Goal: Task Accomplishment & Management: Use online tool/utility

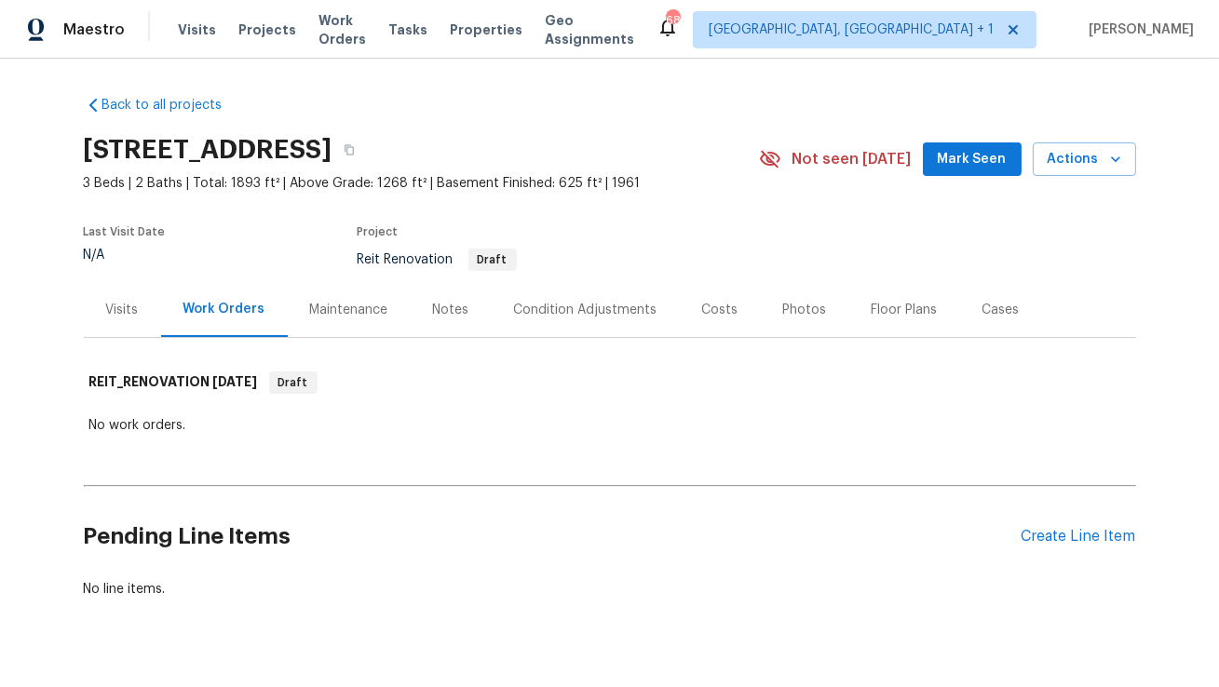
scroll to position [37, 0]
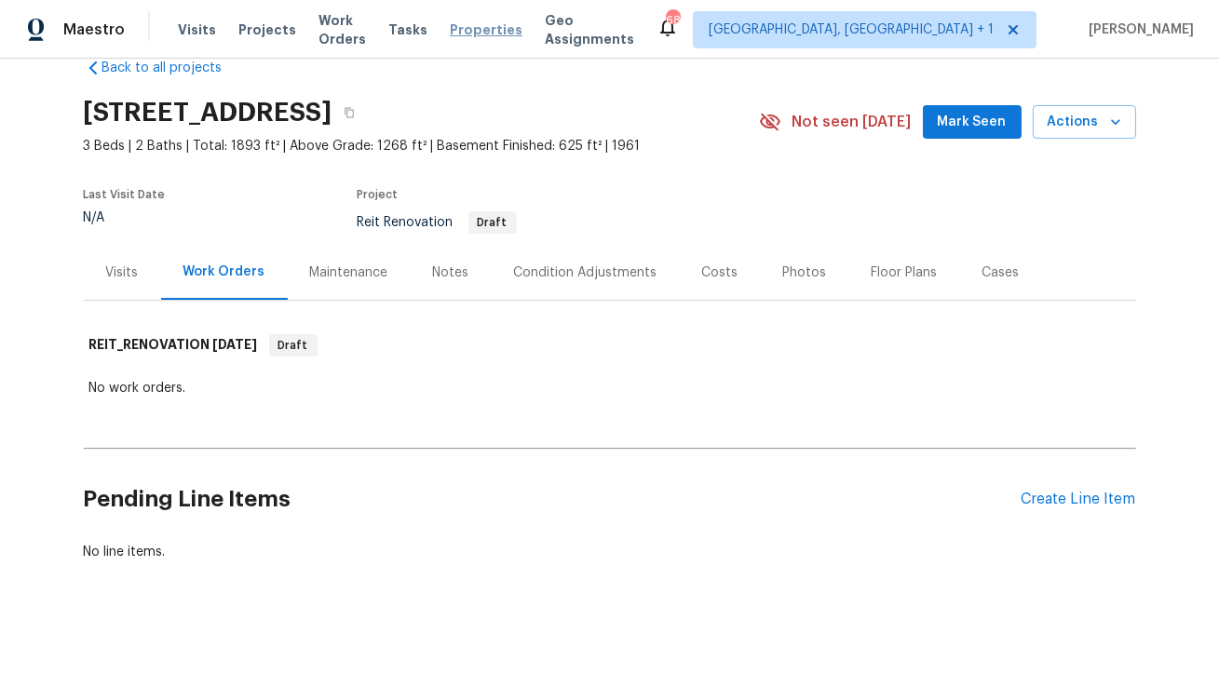
click at [492, 29] on span "Properties" at bounding box center [486, 29] width 73 height 19
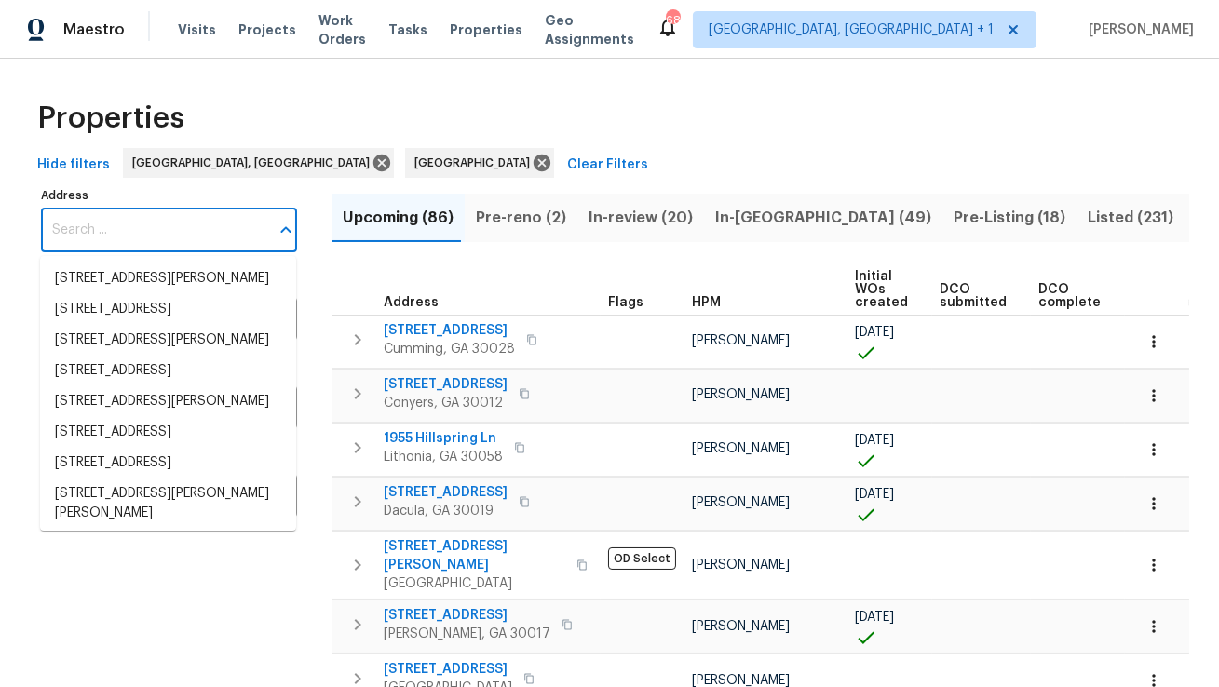
click at [194, 231] on input "Address" at bounding box center [155, 231] width 228 height 44
paste input "[STREET_ADDRESS]"
type input "[STREET_ADDRESS]"
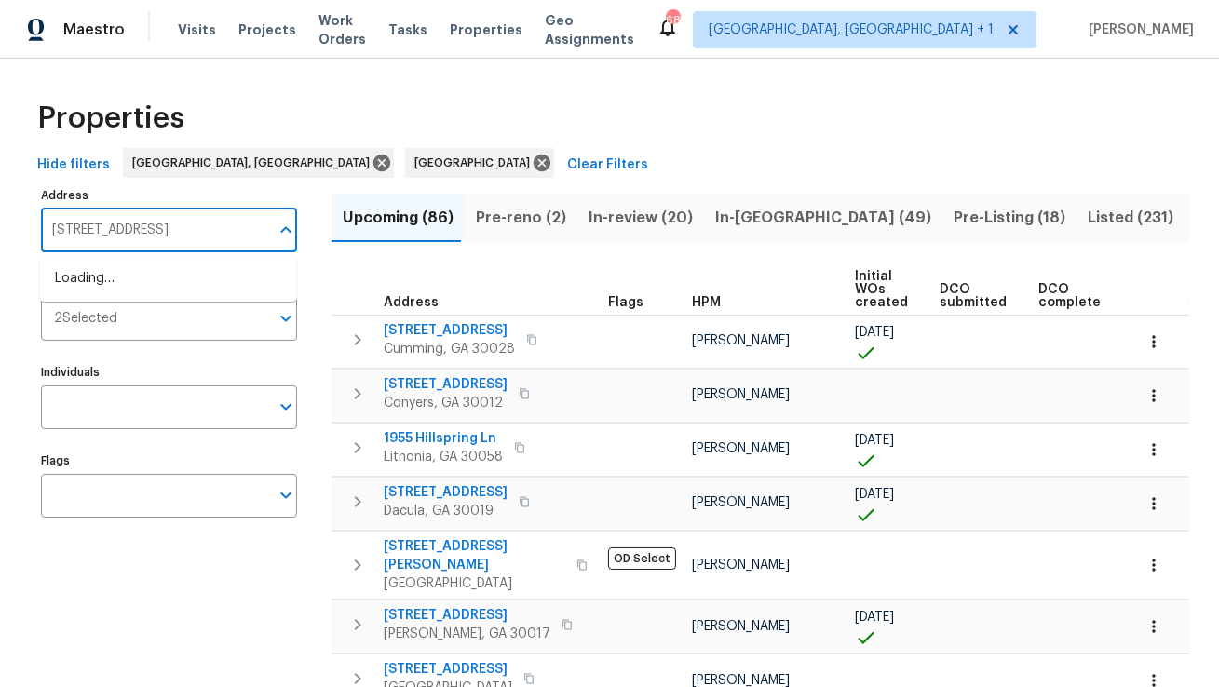
scroll to position [0, 17]
click at [173, 282] on li "757 Tanglewood Cir Weston FL 33327" at bounding box center [168, 279] width 256 height 31
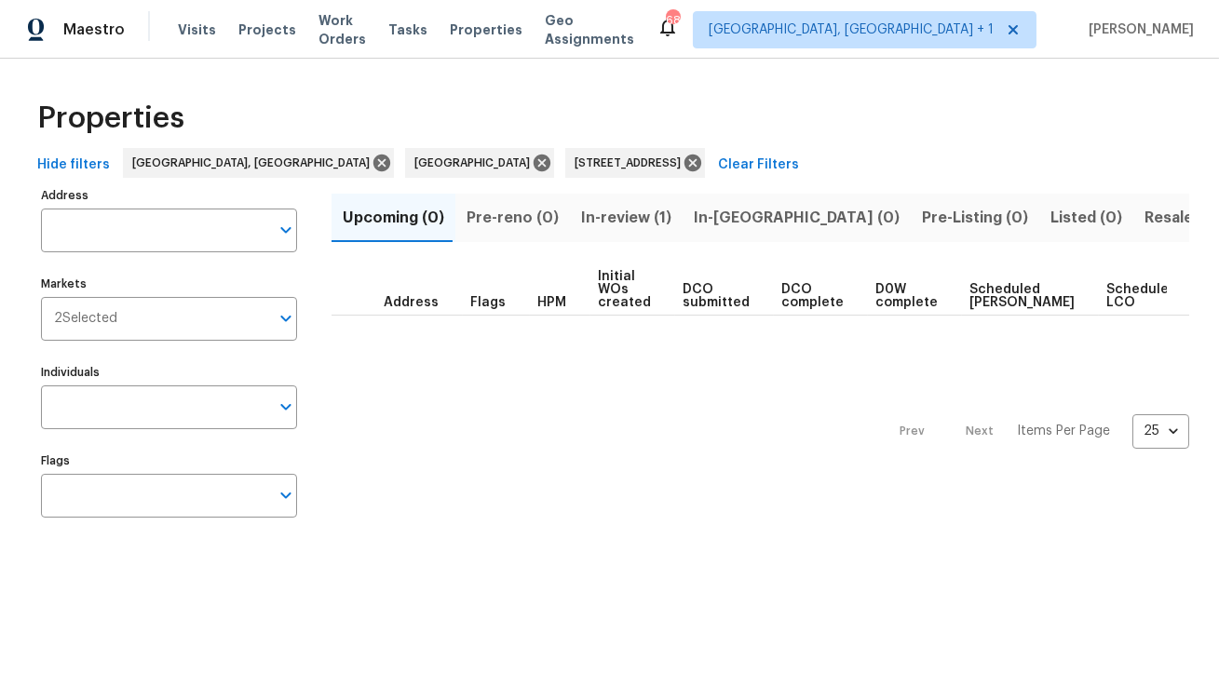
type input "757 Tanglewood Cir Weston FL 33327"
click at [597, 222] on span "In-review (1)" at bounding box center [626, 218] width 90 height 26
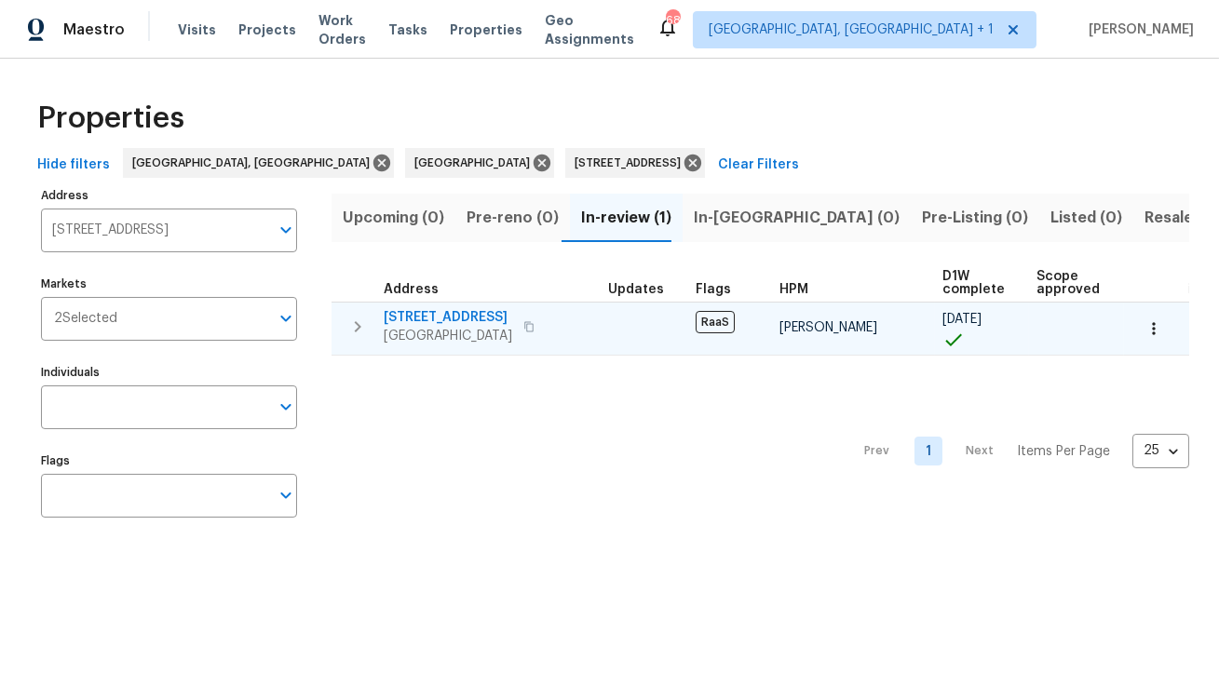
click at [549, 329] on div "757 Tanglewood Cir Weston, FL 33327" at bounding box center [489, 326] width 210 height 37
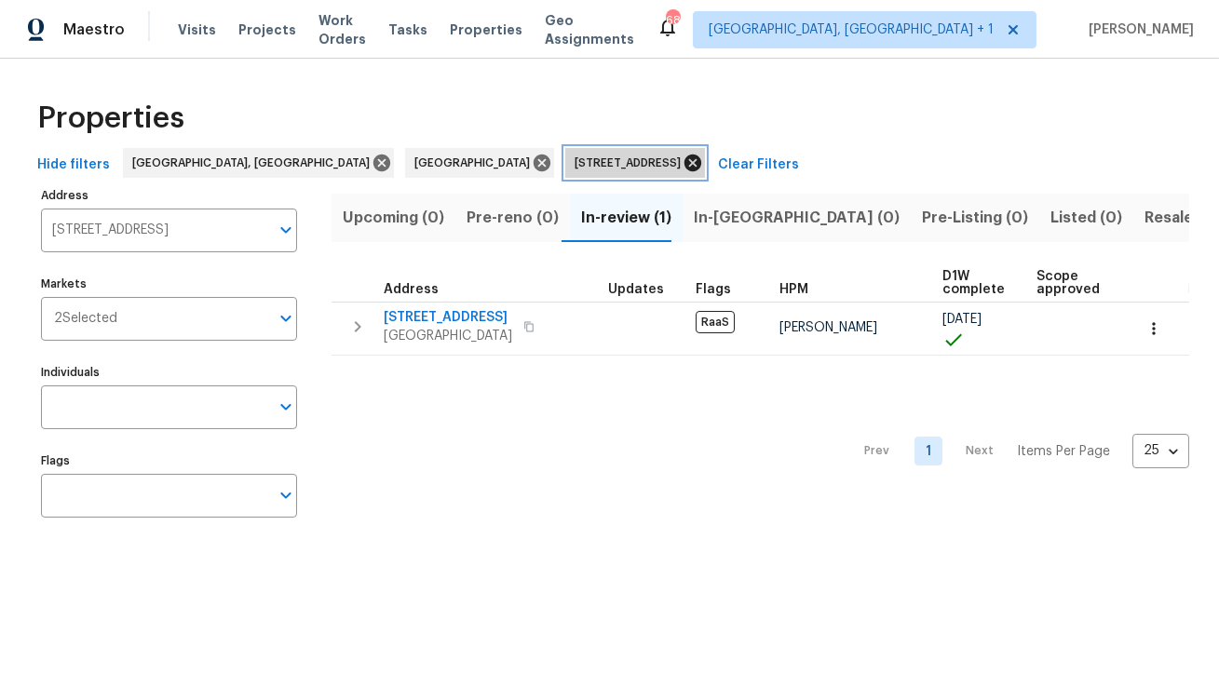
click at [685, 156] on icon at bounding box center [693, 163] width 17 height 17
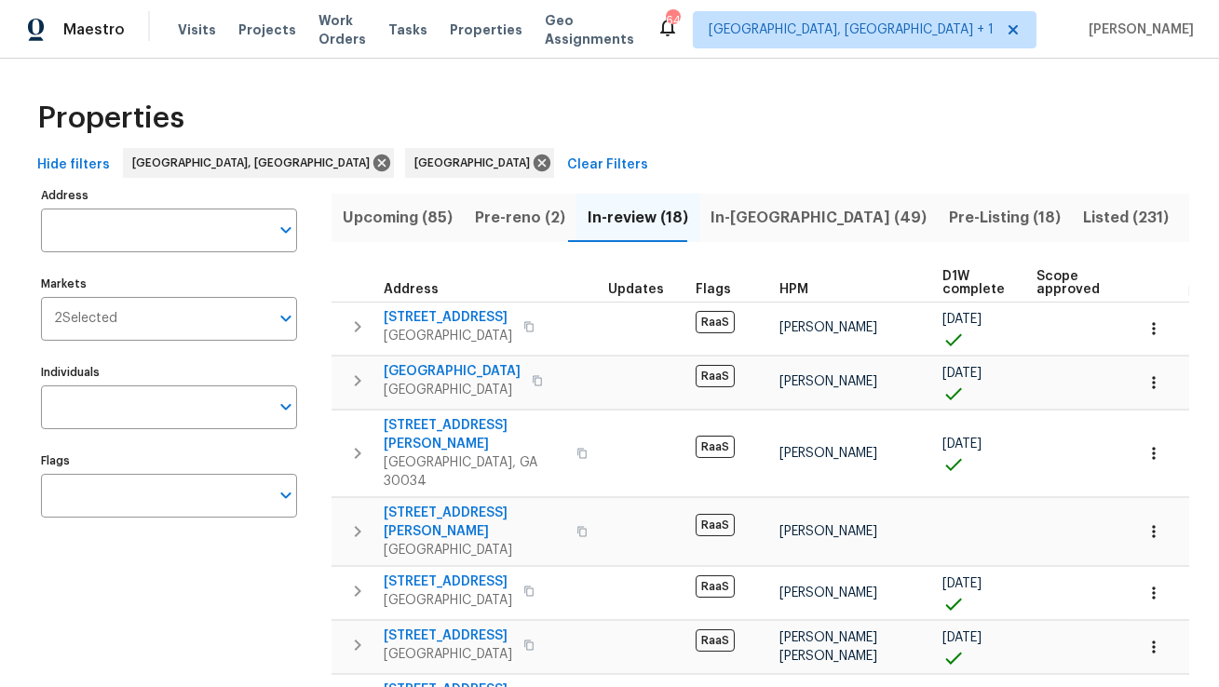
click at [290, 58] on div "Maestro Visits Projects Work Orders Tasks Properties Geo Assignments 64 Miami, …" at bounding box center [609, 29] width 1219 height 59
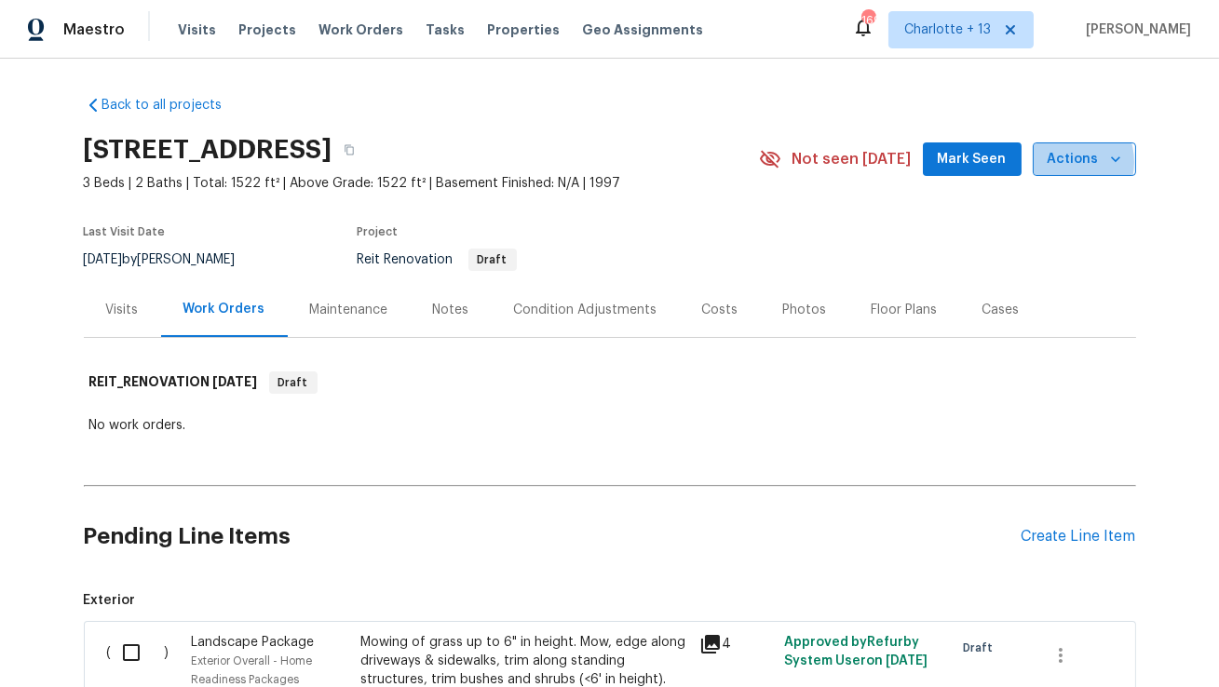
click at [1068, 162] on span "Actions" at bounding box center [1085, 159] width 74 height 23
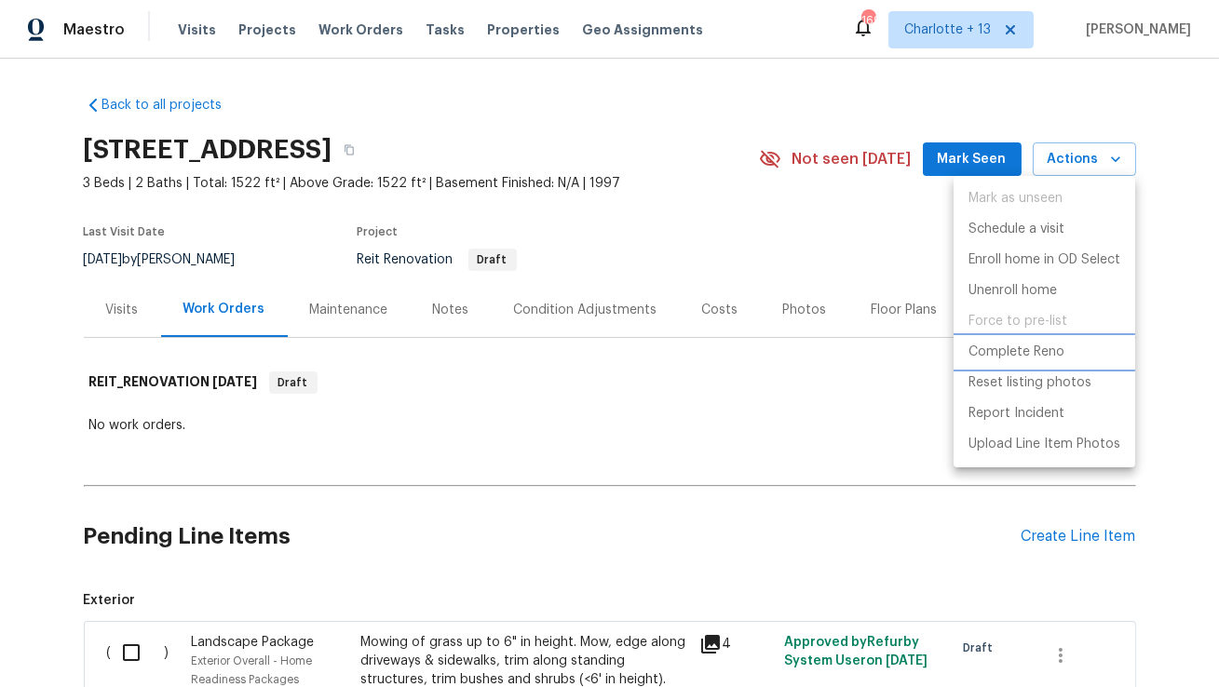
click at [1009, 358] on p "Complete Reno" at bounding box center [1017, 353] width 96 height 20
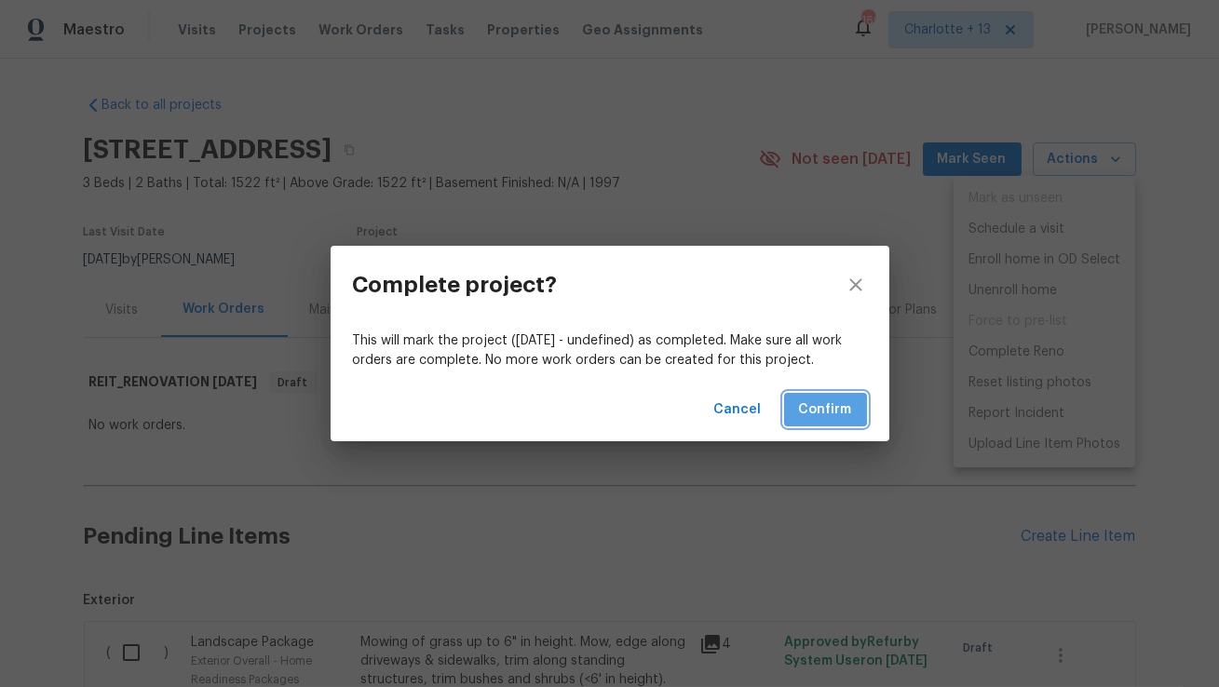
click at [801, 400] on span "Confirm" at bounding box center [825, 410] width 53 height 23
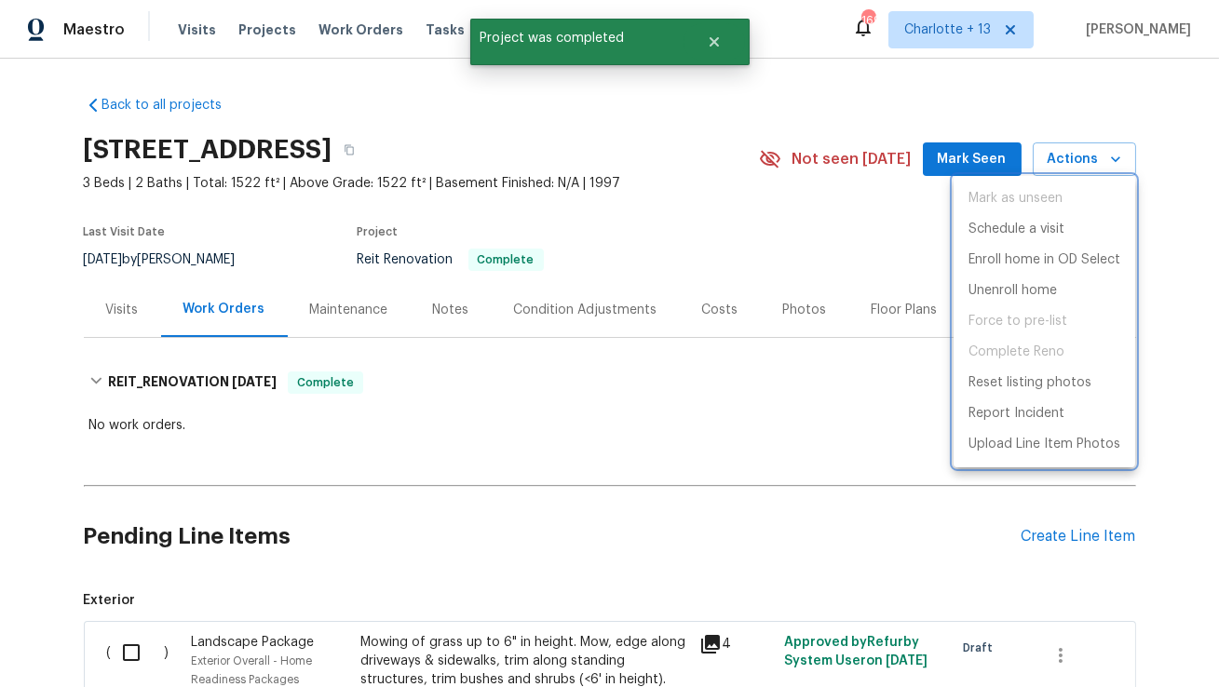
click at [708, 48] on div at bounding box center [609, 343] width 1219 height 687
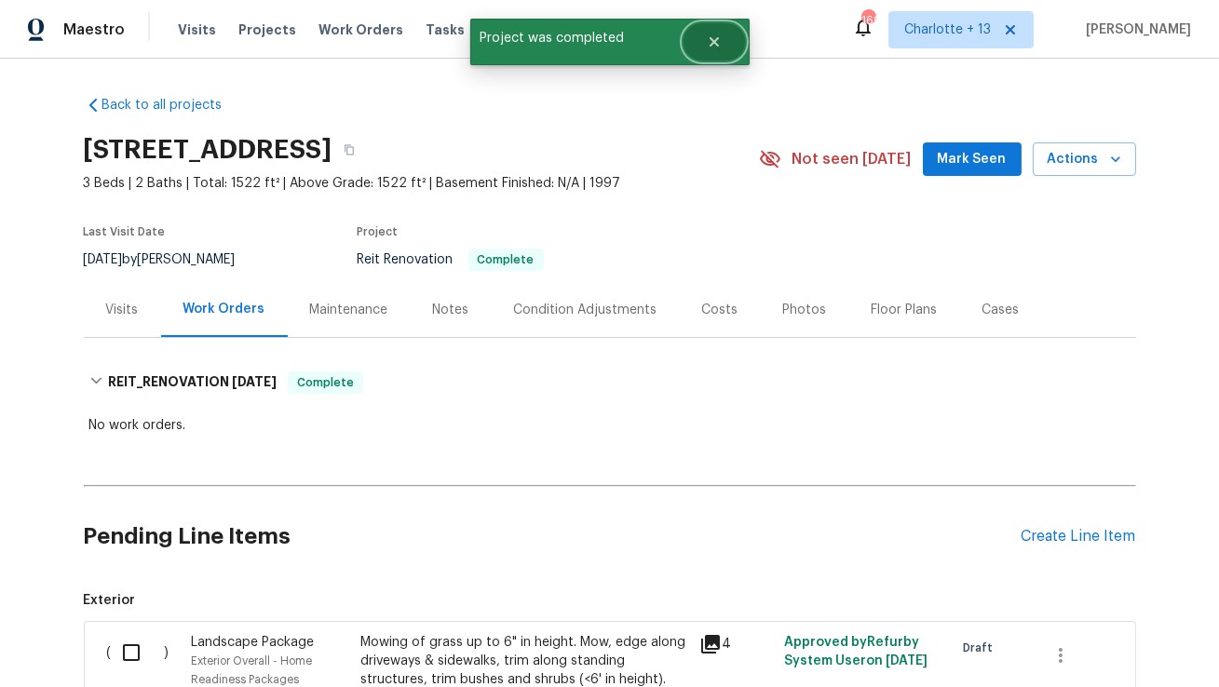
click at [716, 48] on icon "Close" at bounding box center [714, 41] width 15 height 15
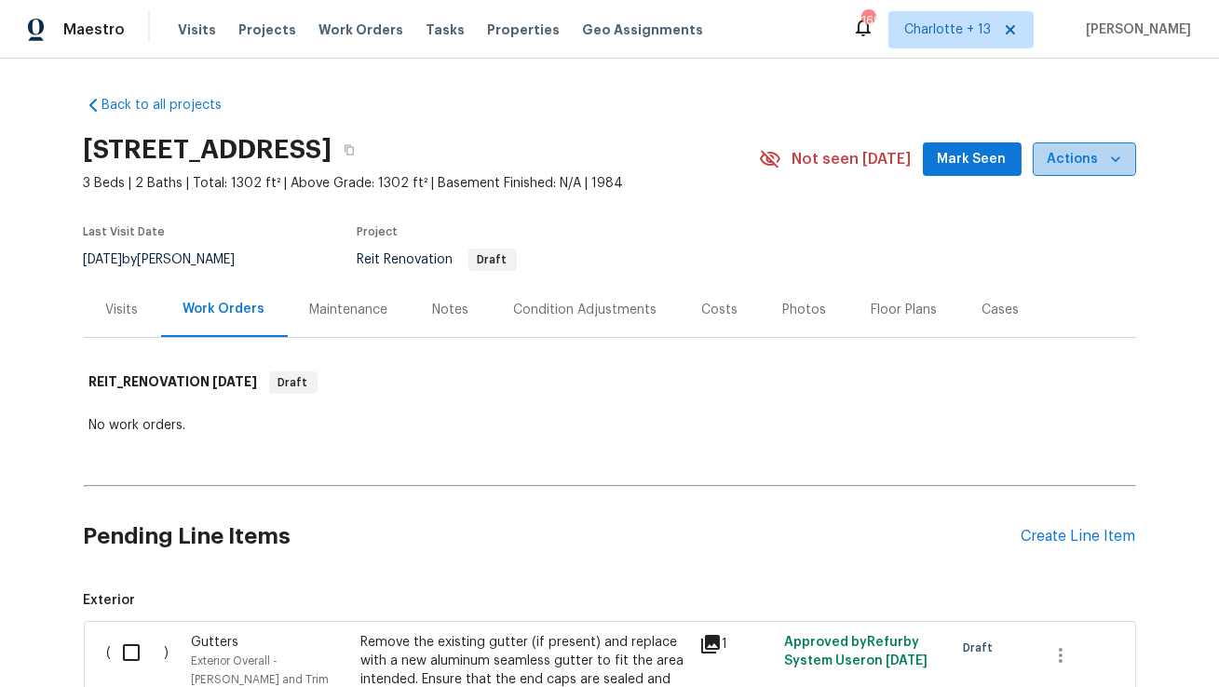
click at [1087, 148] on span "Actions" at bounding box center [1085, 159] width 74 height 23
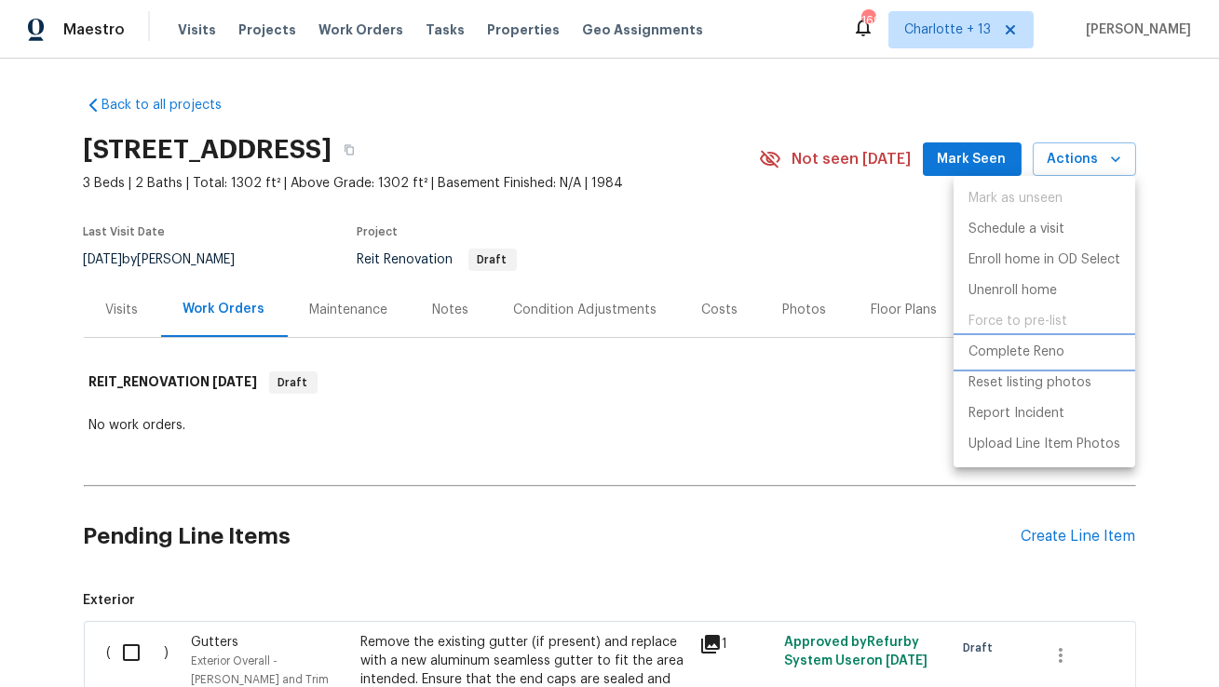
click at [1023, 353] on p "Complete Reno" at bounding box center [1017, 353] width 96 height 20
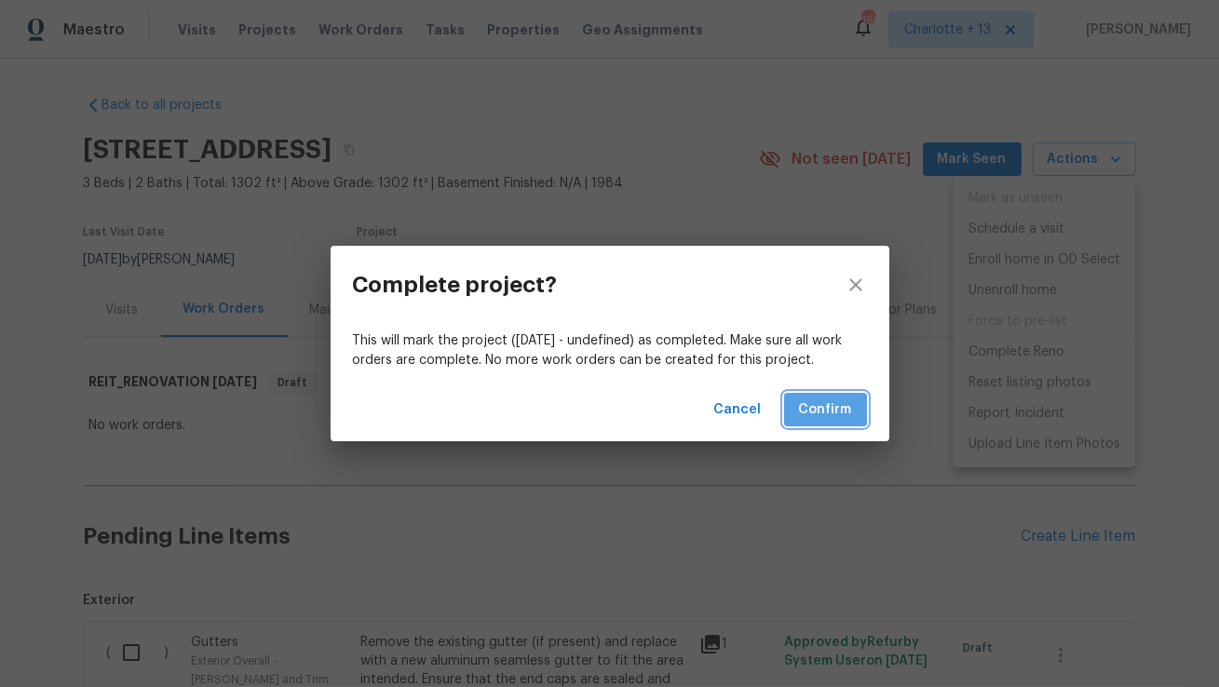
click at [845, 410] on span "Confirm" at bounding box center [825, 410] width 53 height 23
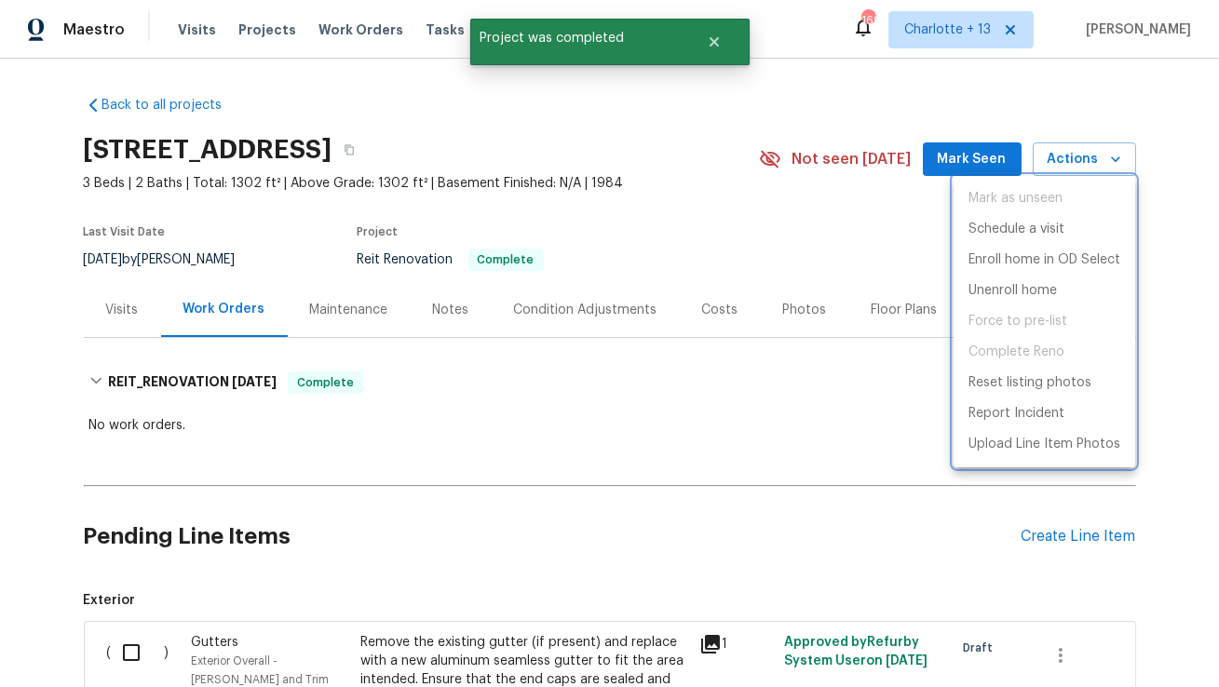
click at [725, 45] on div at bounding box center [609, 343] width 1219 height 687
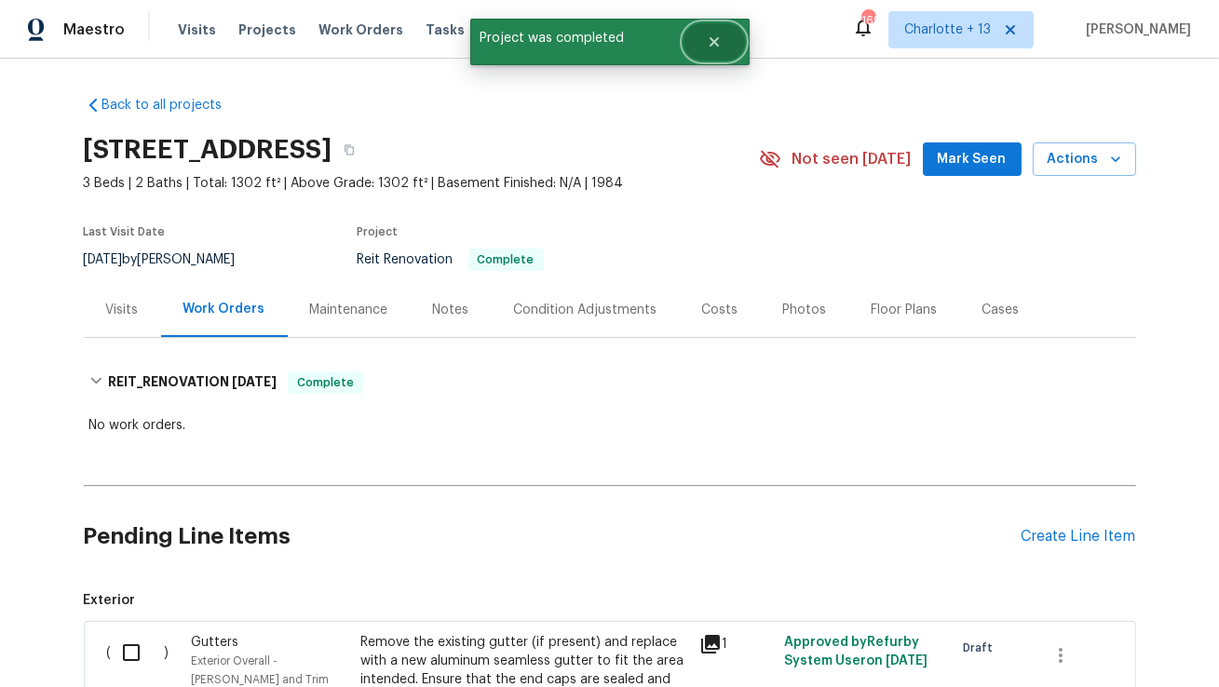
click at [711, 46] on icon "Close" at bounding box center [713, 41] width 9 height 9
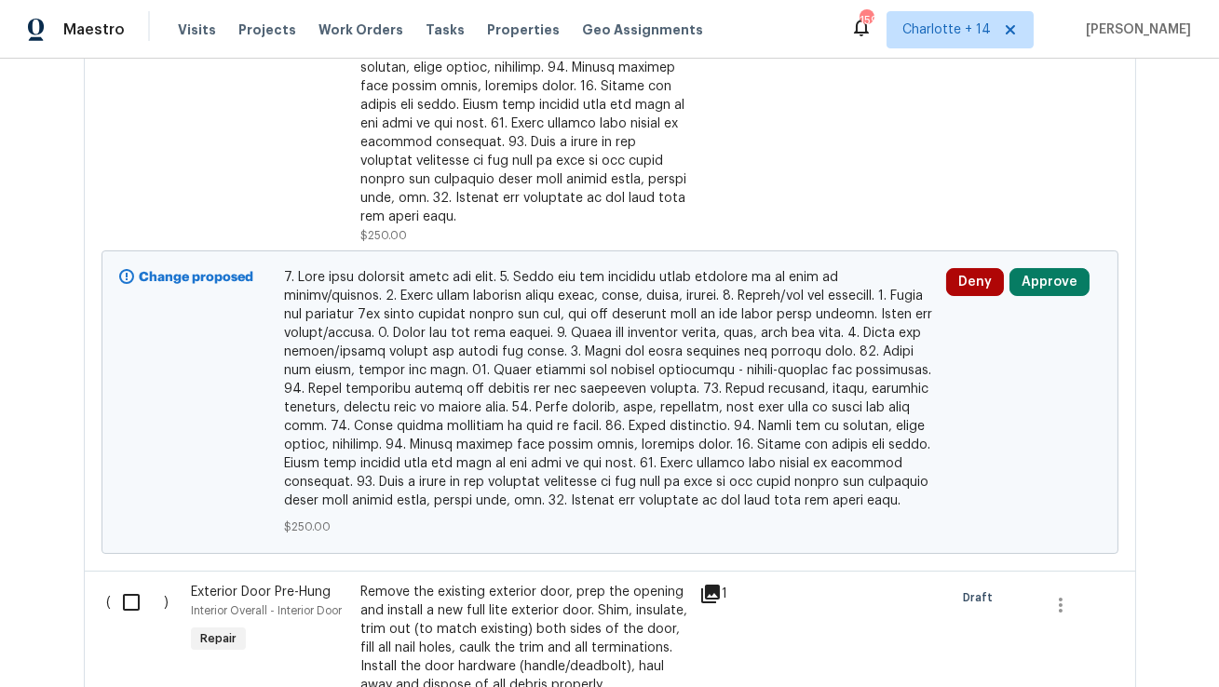
scroll to position [6172, 0]
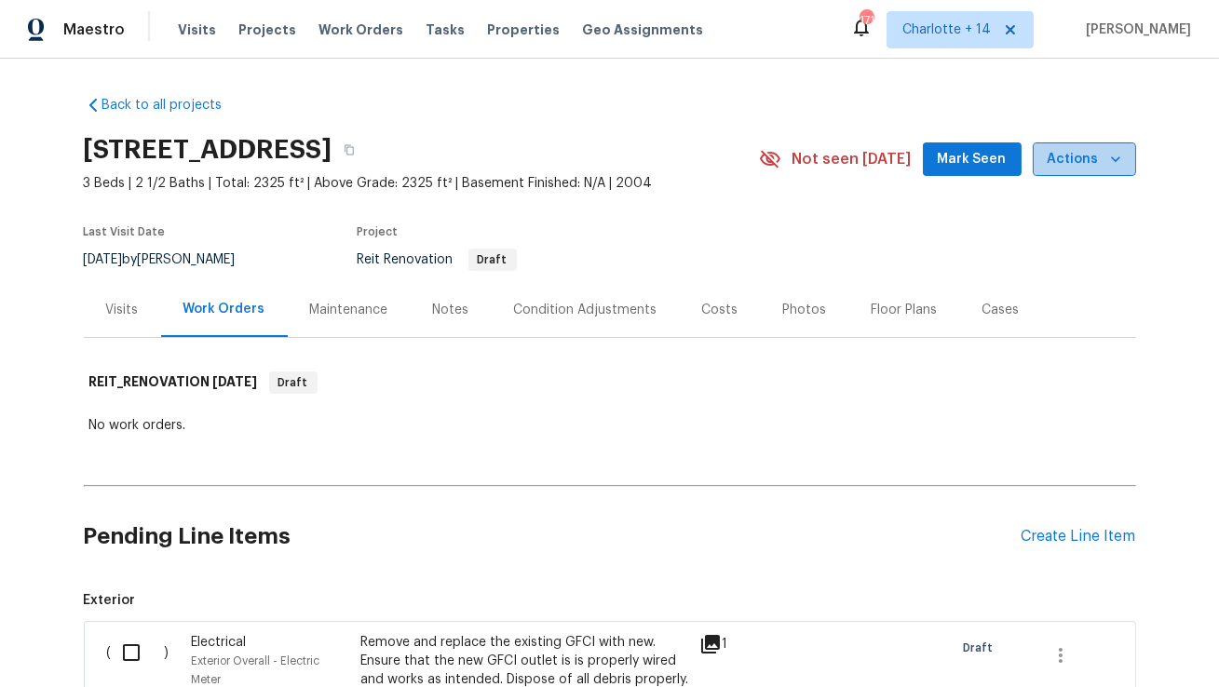
click at [1116, 164] on icon "button" at bounding box center [1115, 159] width 19 height 19
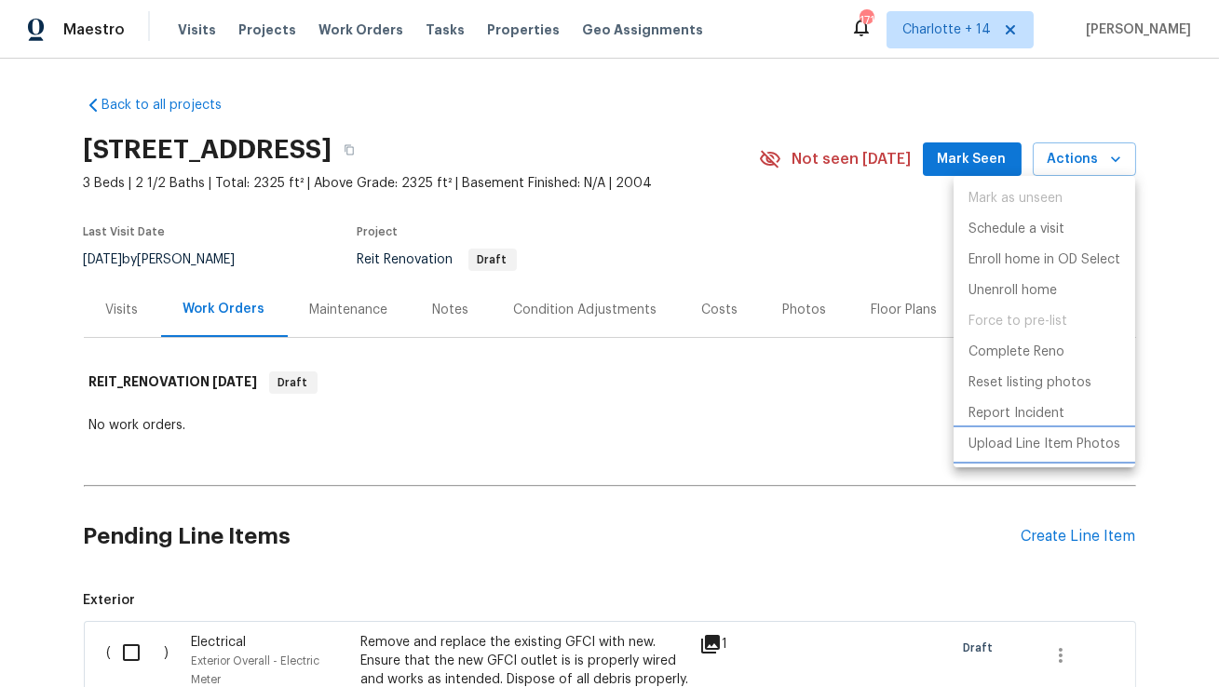
click at [1014, 446] on p "Upload Line Item Photos" at bounding box center [1045, 445] width 152 height 20
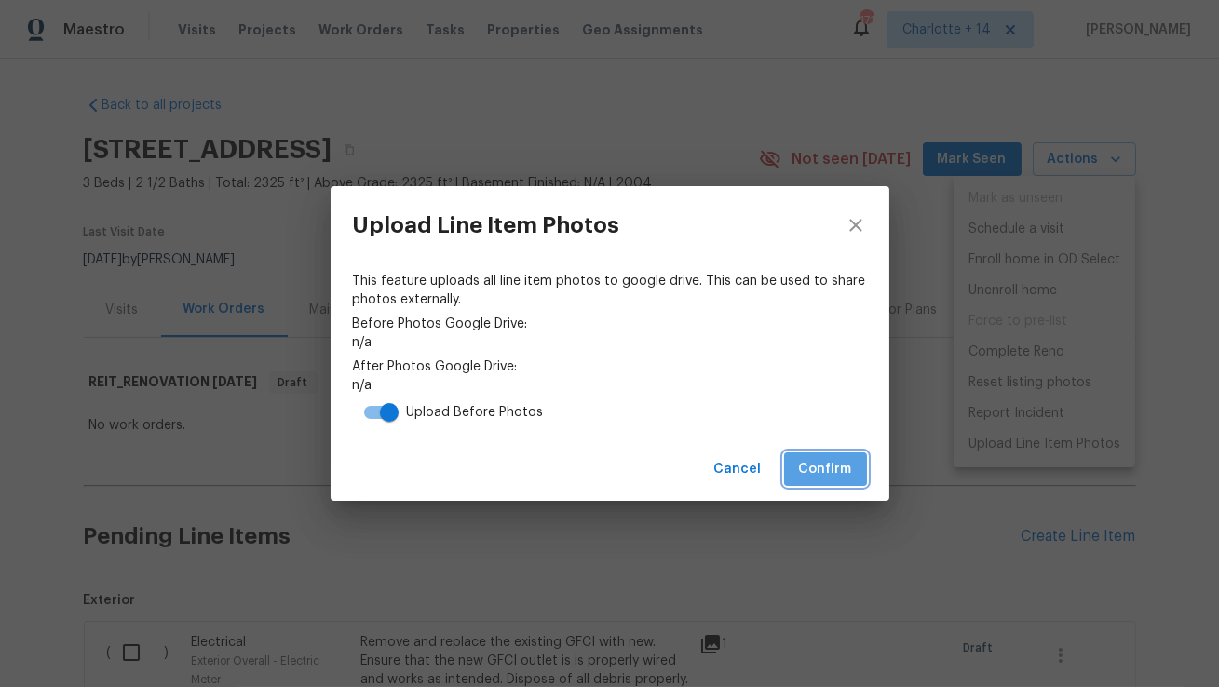
click at [839, 465] on span "Confirm" at bounding box center [825, 469] width 53 height 23
click at [756, 332] on span "Before Photos Google Drive:" at bounding box center [610, 324] width 514 height 19
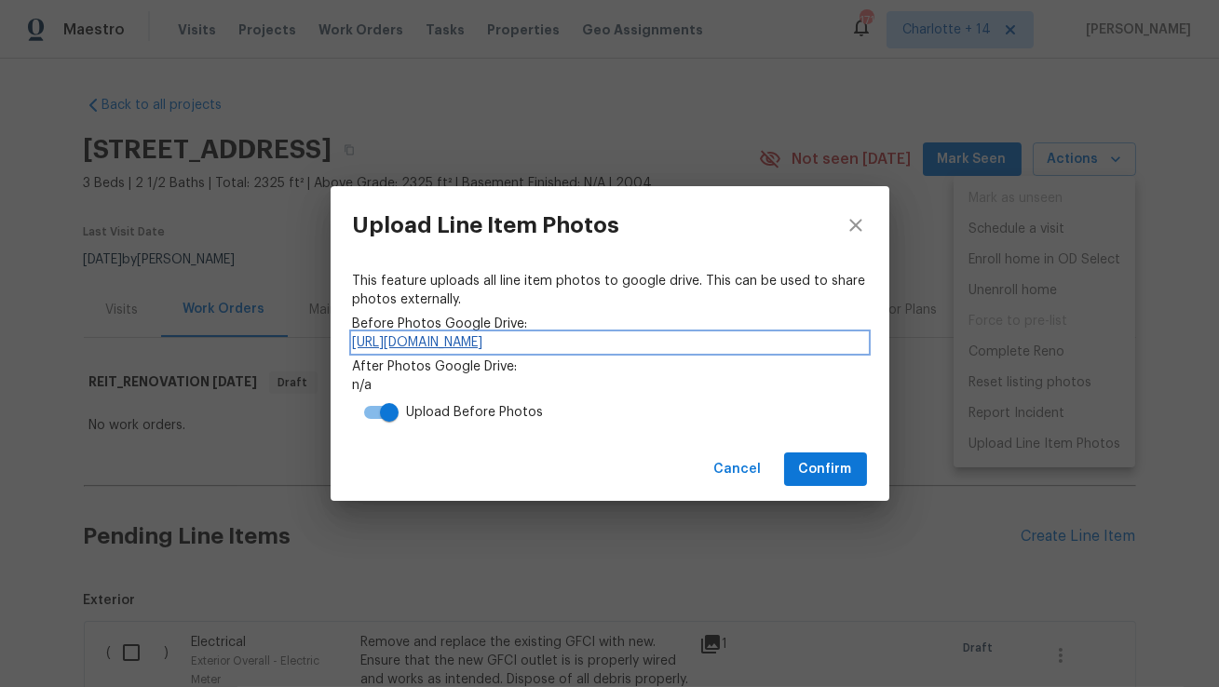
click at [758, 345] on link "https://drive.google.com/drive/folders/1DDo6RMG2dsW0PQ7i5nFQqtI_KFESnBwD" at bounding box center [610, 342] width 514 height 19
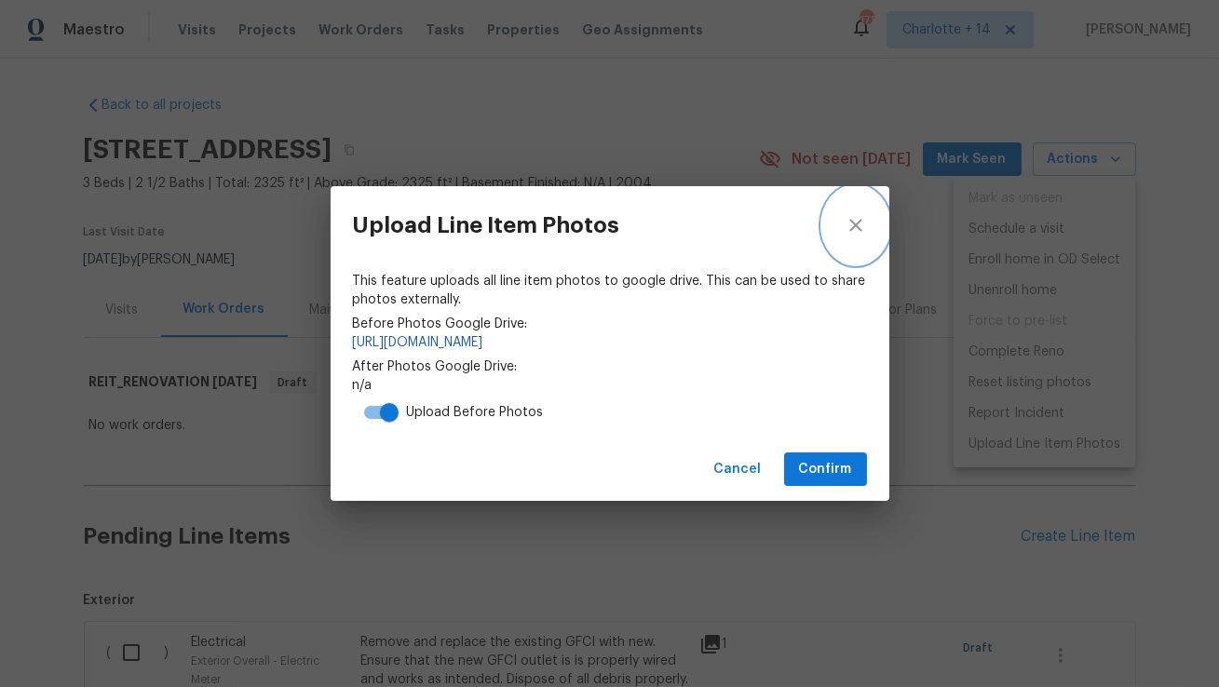
click at [861, 226] on icon "close" at bounding box center [856, 225] width 22 height 22
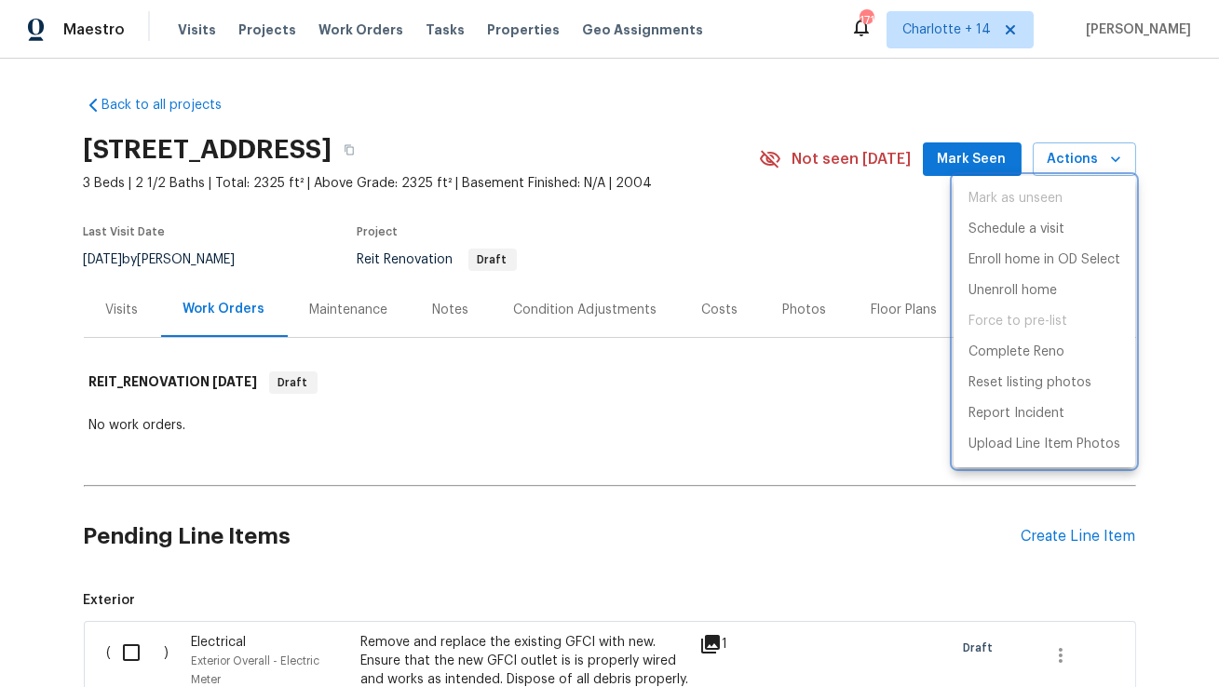
click at [617, 446] on div at bounding box center [609, 343] width 1219 height 687
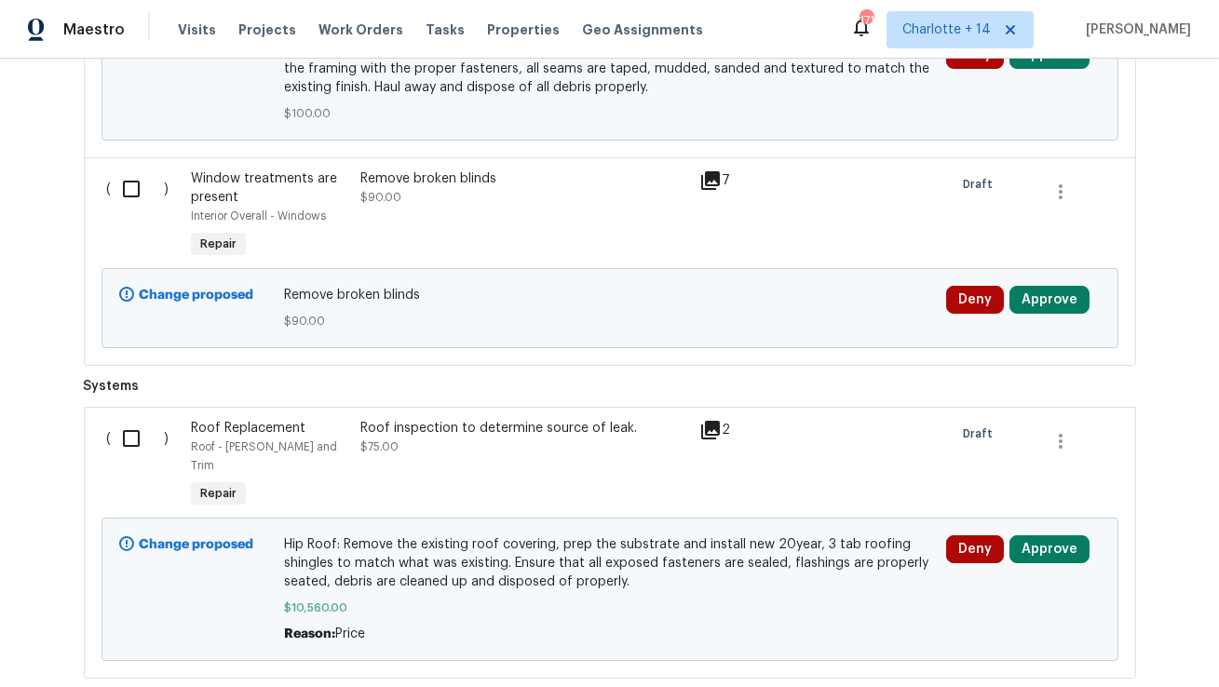
scroll to position [9644, 0]
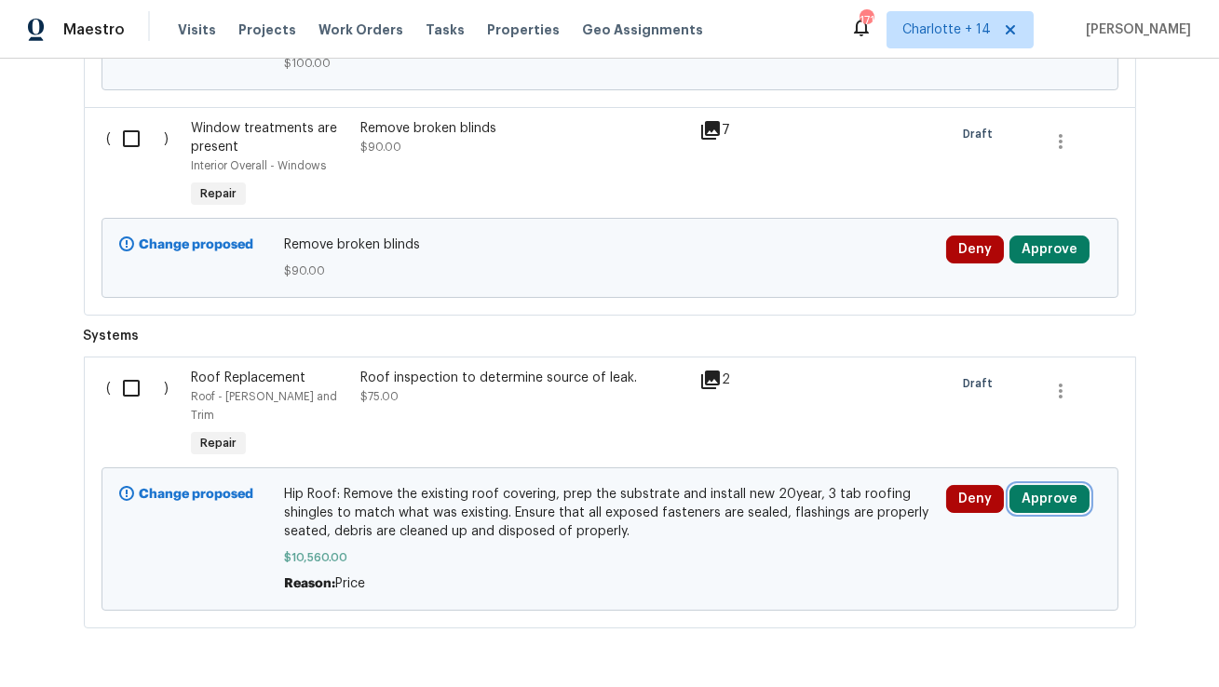
click at [1051, 485] on button "Approve" at bounding box center [1050, 499] width 80 height 28
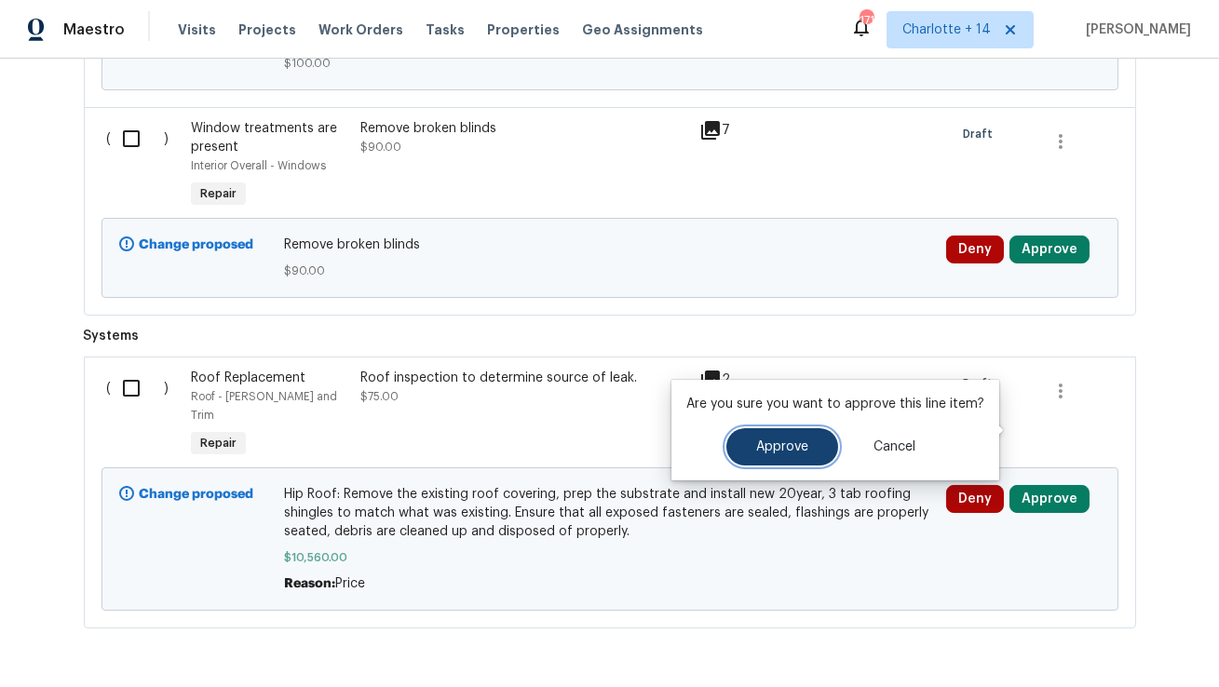
click at [809, 446] on button "Approve" at bounding box center [782, 446] width 112 height 37
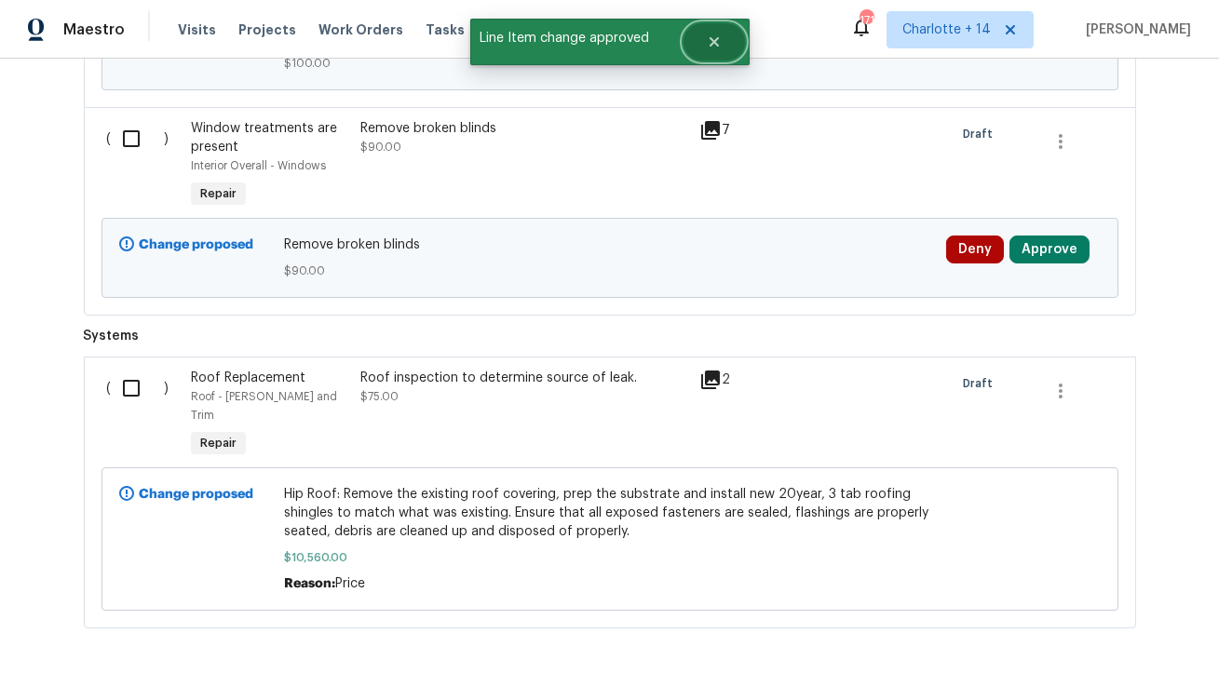
click at [714, 43] on icon "Close" at bounding box center [713, 41] width 9 height 9
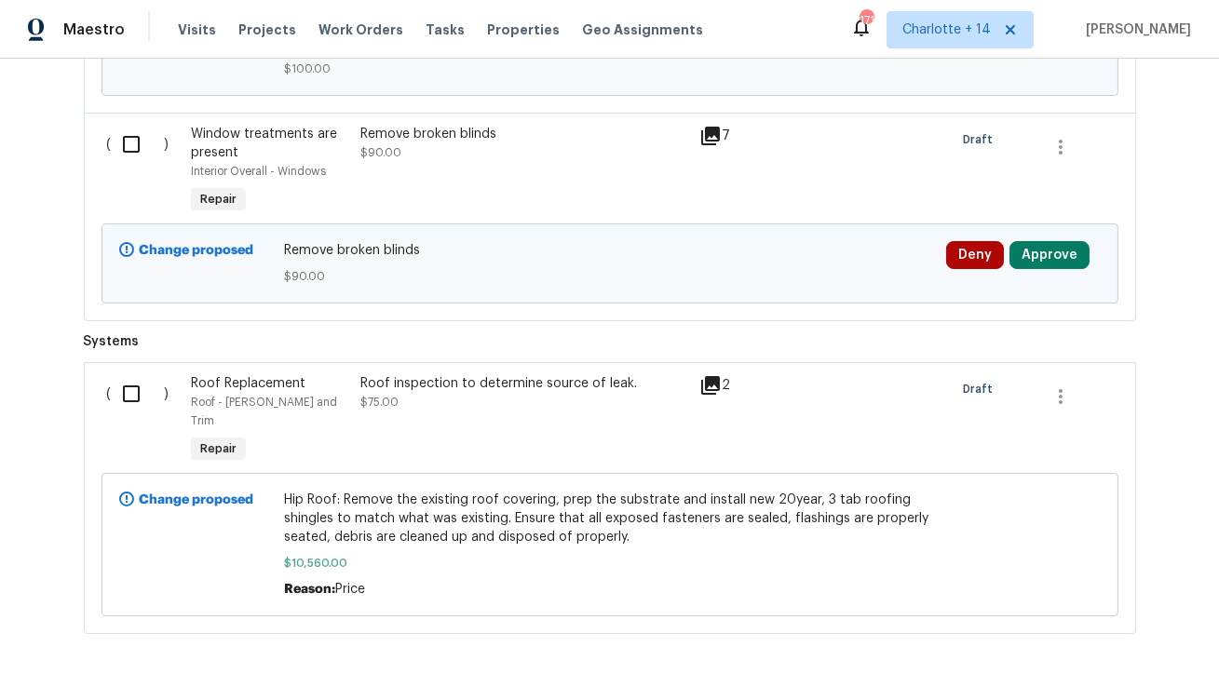
scroll to position [9644, 0]
